Goal: Find specific page/section: Find specific page/section

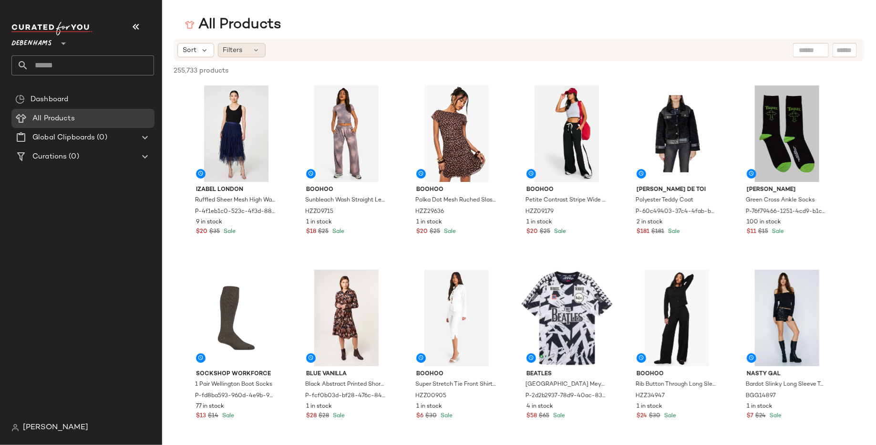
click at [246, 48] on div "Filters" at bounding box center [242, 50] width 48 height 14
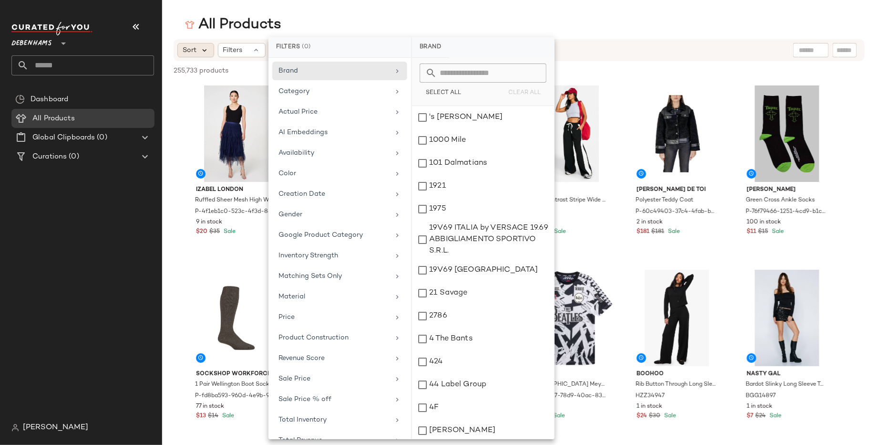
click at [204, 50] on icon at bounding box center [204, 50] width 9 height 9
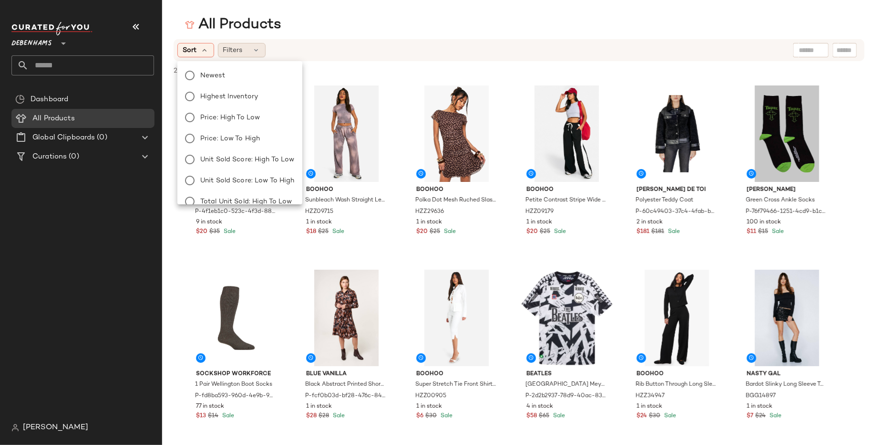
click at [228, 54] on span "Filters" at bounding box center [233, 50] width 20 height 10
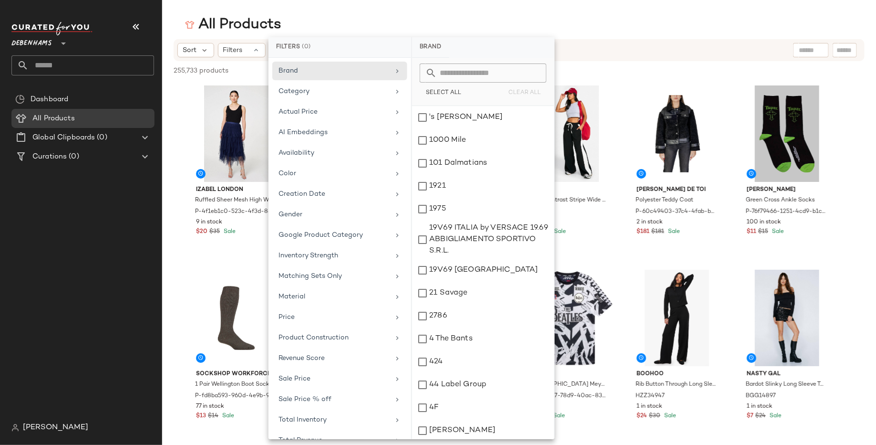
scroll to position [49, 0]
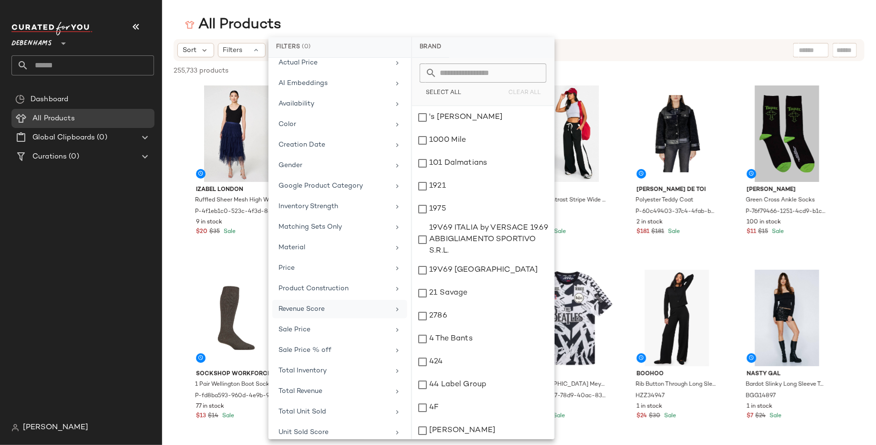
click at [339, 304] on div "Revenue Score" at bounding box center [334, 309] width 111 height 10
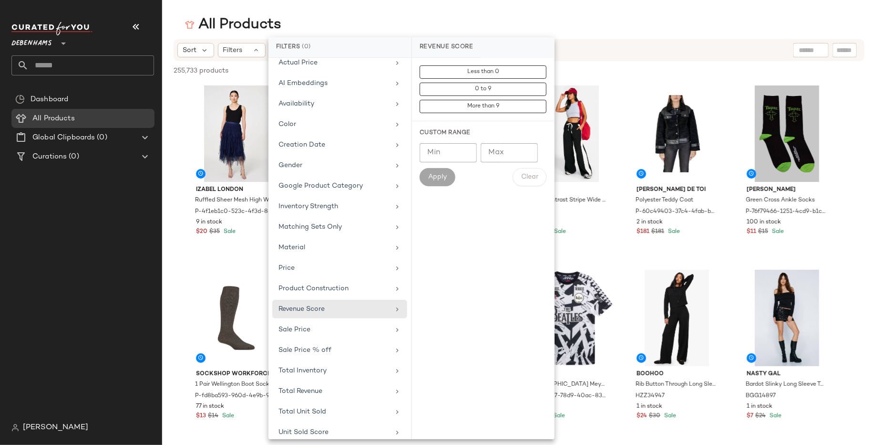
click at [244, 31] on div "All Products" at bounding box center [233, 24] width 96 height 19
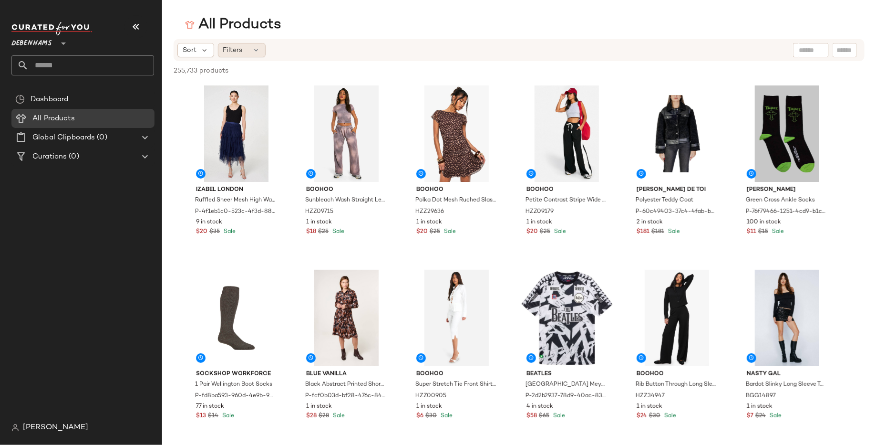
click at [260, 52] on div "Filters" at bounding box center [242, 50] width 48 height 14
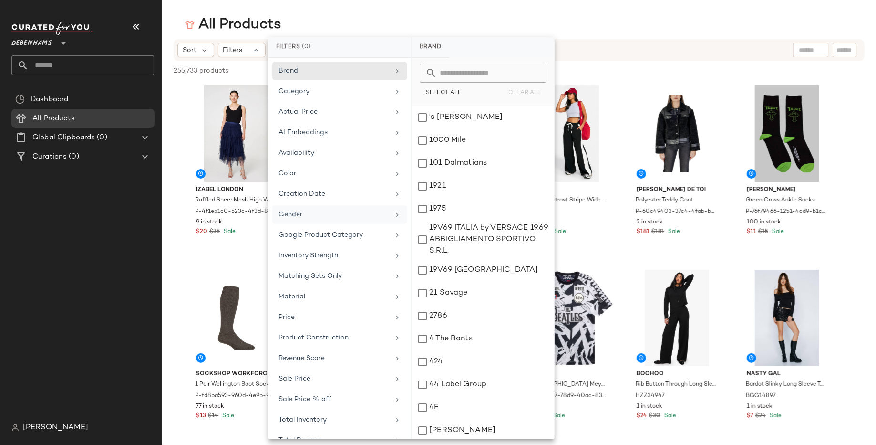
click at [310, 209] on div "Gender" at bounding box center [334, 214] width 111 height 10
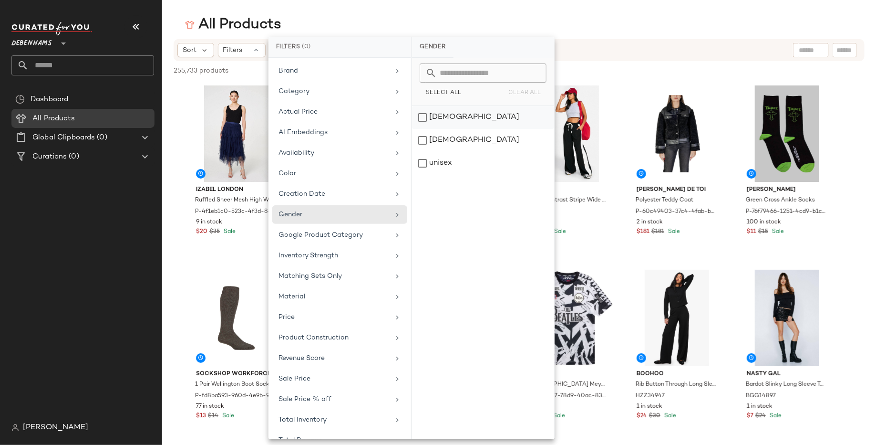
click at [442, 120] on div "[DEMOGRAPHIC_DATA]" at bounding box center [483, 117] width 142 height 23
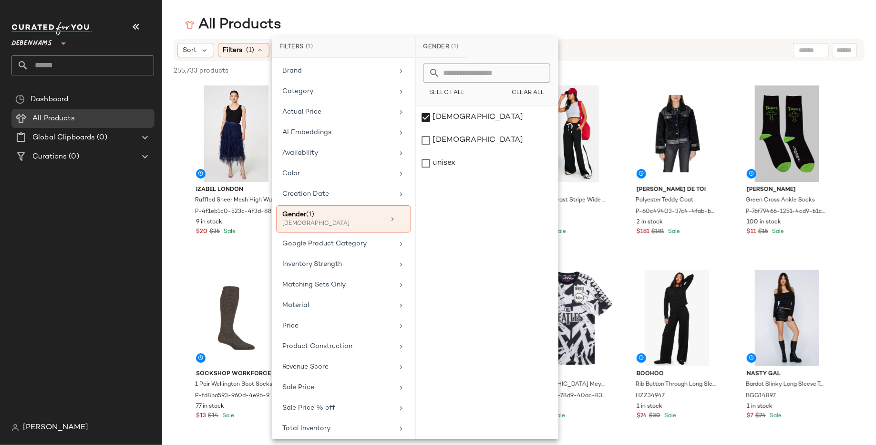
click at [443, 14] on main "All Products Sort Filters (1) Reset 255,733 products • 0 selected Deselect All …" at bounding box center [438, 222] width 876 height 445
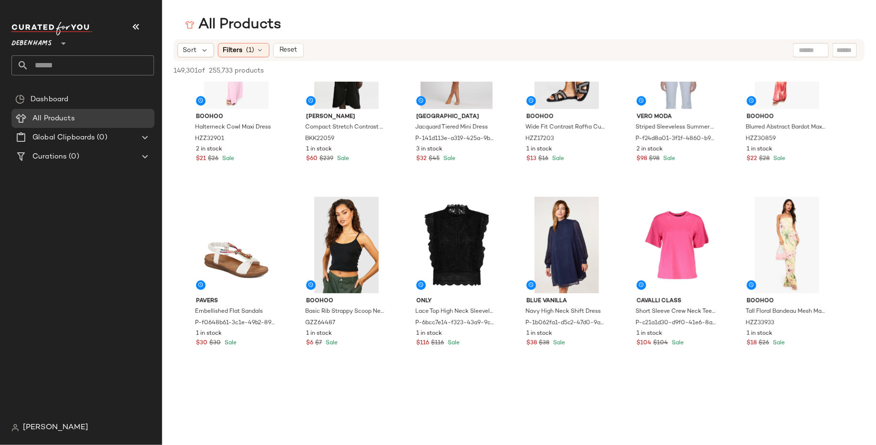
scroll to position [1390, 0]
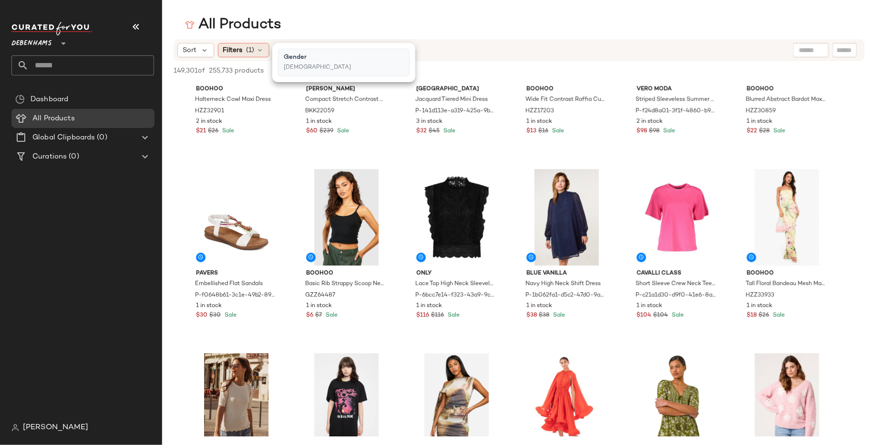
click at [257, 51] on icon at bounding box center [261, 50] width 8 height 8
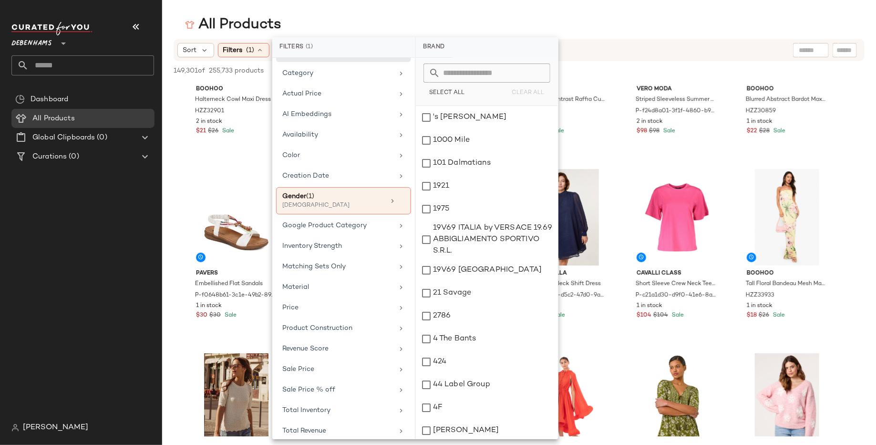
scroll to position [58, 0]
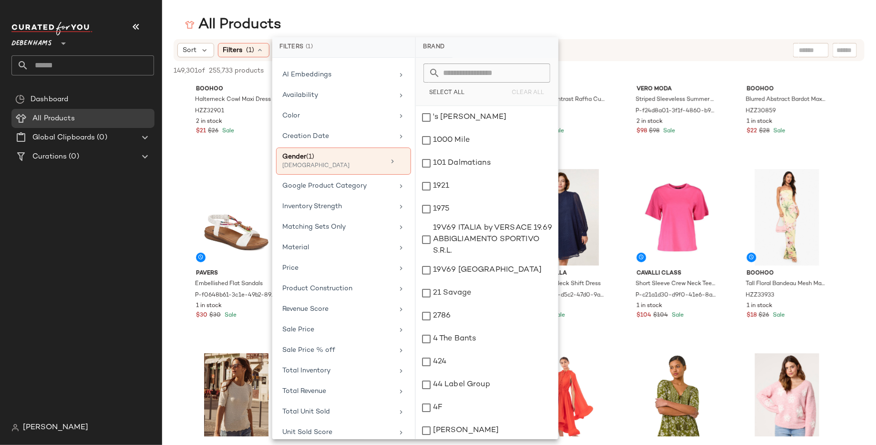
click at [511, 22] on div "All Products" at bounding box center [519, 24] width 714 height 19
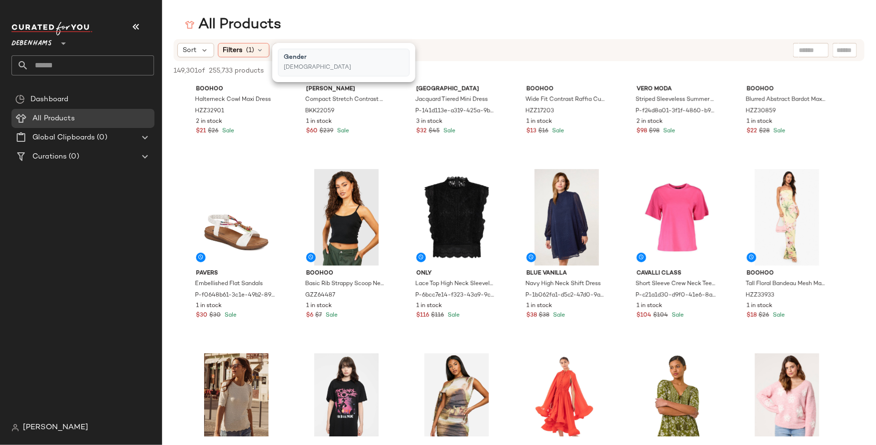
click at [511, 22] on div "All Products" at bounding box center [519, 24] width 714 height 19
click at [234, 73] on span "255,733 products" at bounding box center [236, 71] width 55 height 10
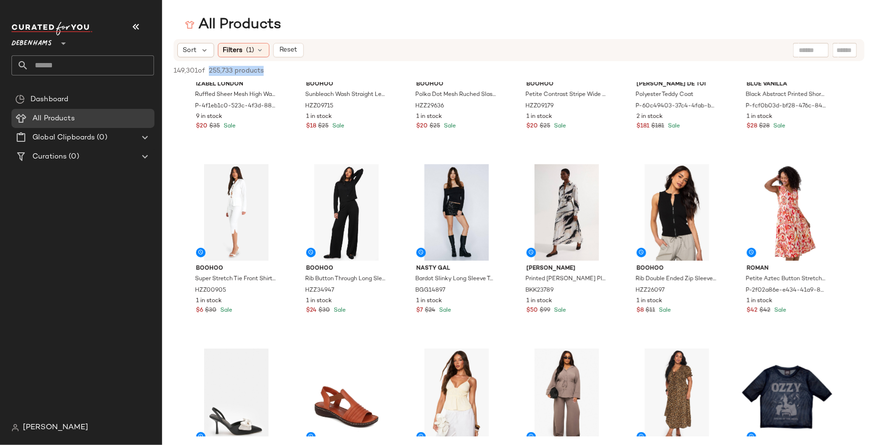
scroll to position [0, 0]
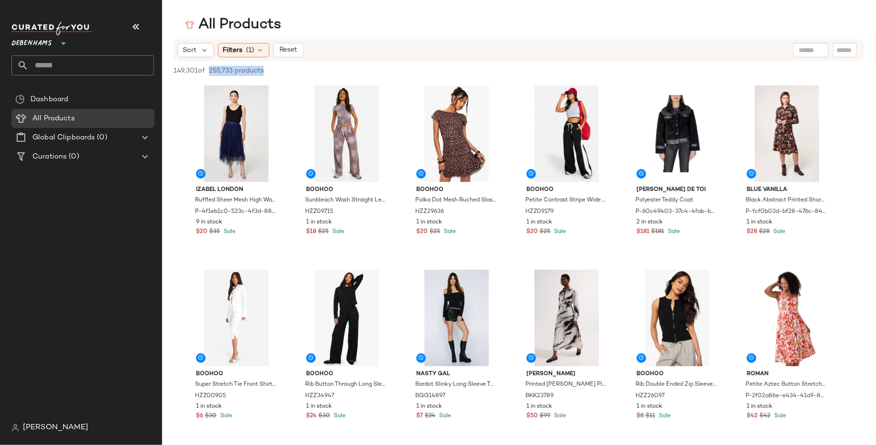
click at [45, 42] on span "Debenhams" at bounding box center [31, 40] width 41 height 17
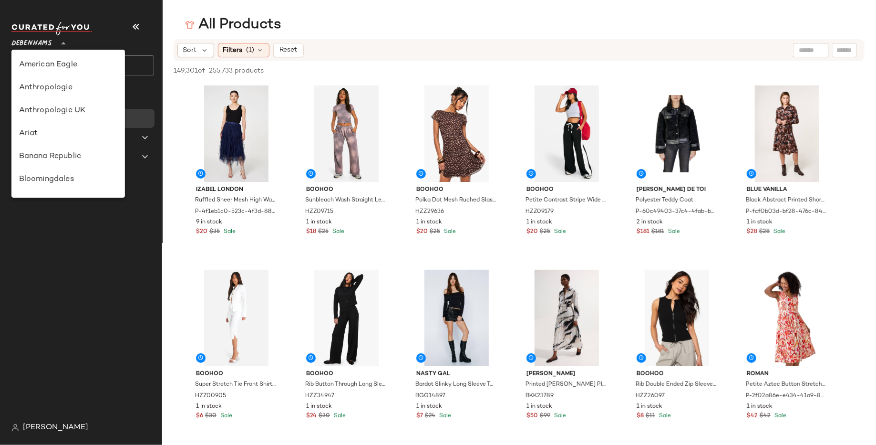
scroll to position [160, 0]
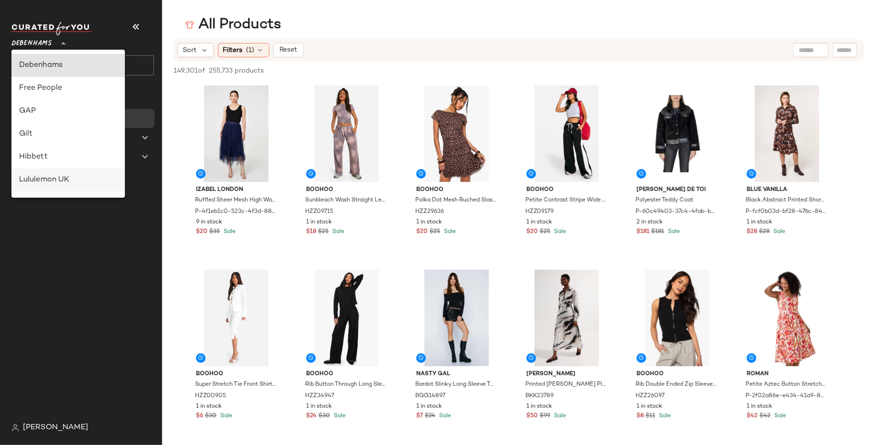
click at [52, 181] on div "Lululemon UK" at bounding box center [68, 179] width 98 height 11
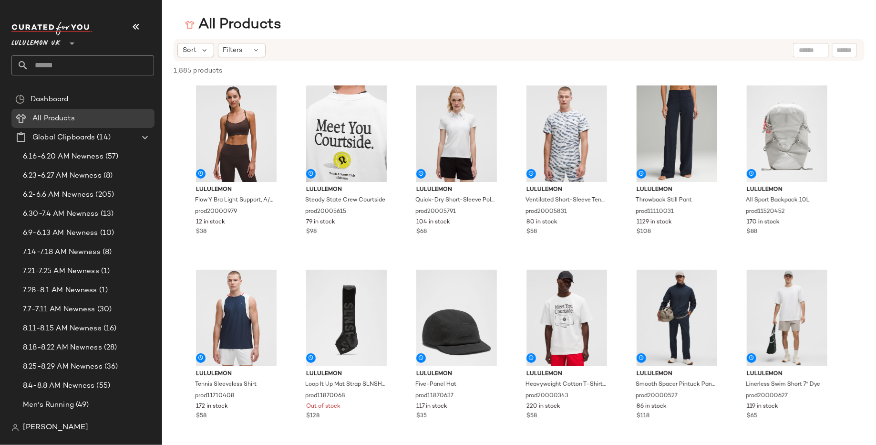
click at [61, 44] on div "Lululemon UK **" at bounding box center [37, 38] width 53 height 24
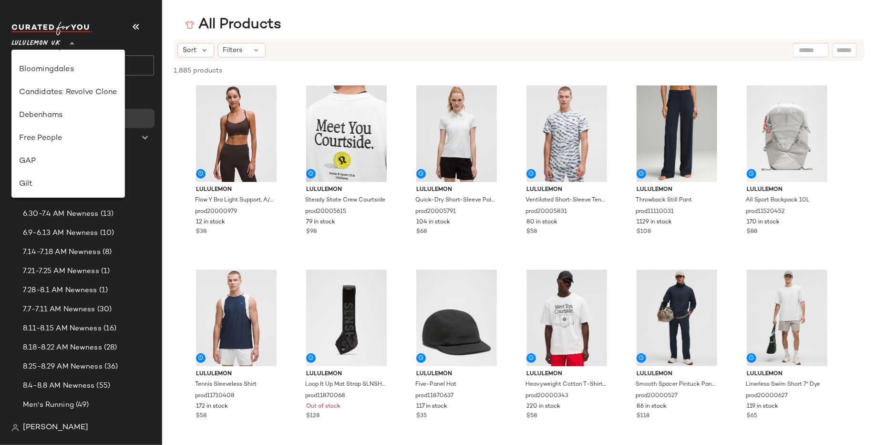
scroll to position [93, 0]
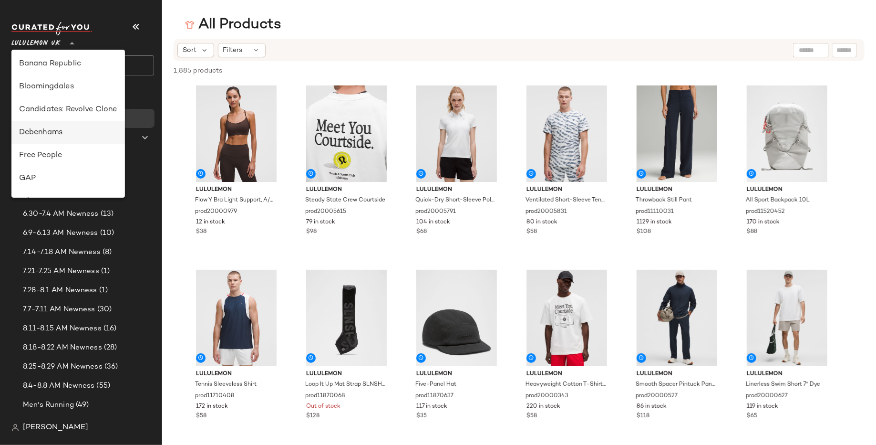
click at [61, 128] on div "Debenhams" at bounding box center [68, 132] width 98 height 11
type input "**"
